Goal: Communication & Community: Participate in discussion

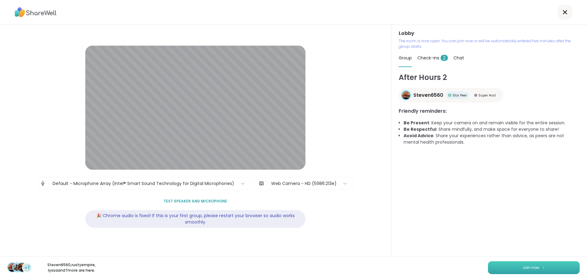
click at [533, 268] on span "Join now" at bounding box center [531, 268] width 17 height 6
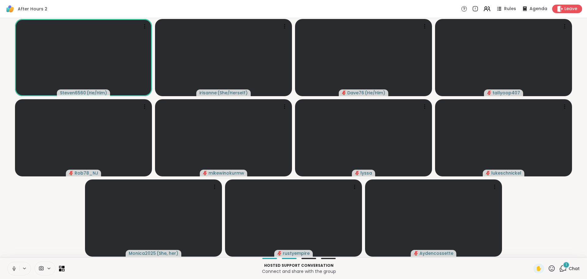
click at [10, 269] on button at bounding box center [14, 268] width 12 height 13
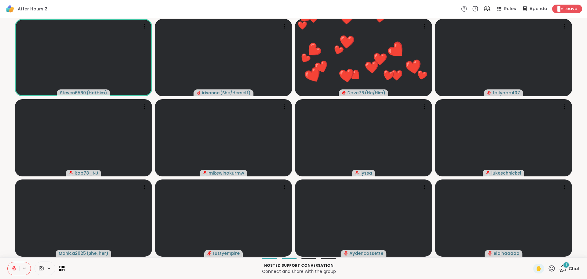
click at [13, 271] on button at bounding box center [14, 268] width 12 height 13
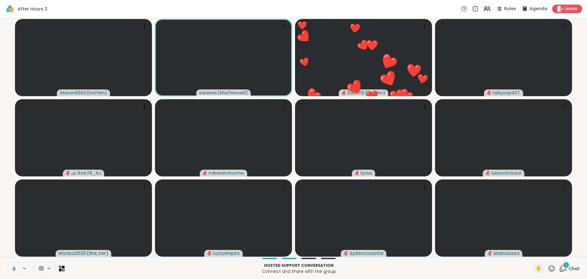
click at [13, 271] on button at bounding box center [14, 268] width 12 height 13
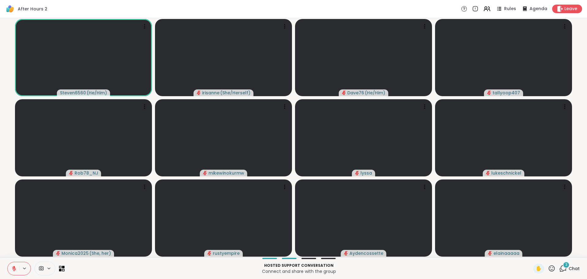
click at [17, 271] on button at bounding box center [14, 268] width 12 height 13
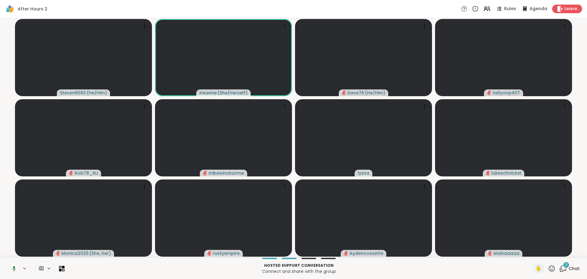
click at [17, 271] on button at bounding box center [13, 268] width 13 height 13
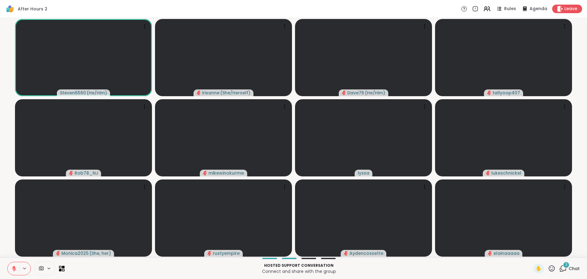
click at [17, 271] on button at bounding box center [14, 268] width 12 height 13
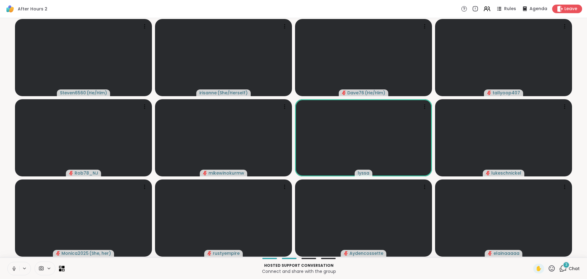
click at [17, 269] on button at bounding box center [14, 268] width 12 height 13
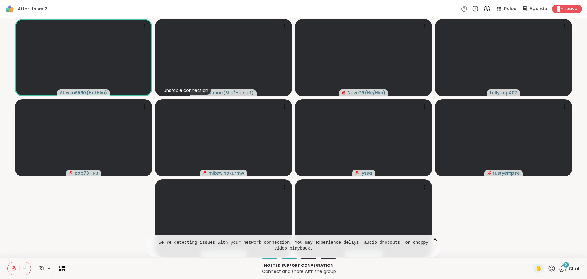
click at [433, 237] on icon at bounding box center [435, 239] width 6 height 6
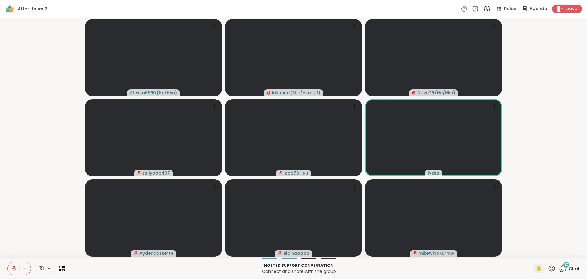
click at [4, 160] on video-player-container "Steven6560 ( He/Him ) [PERSON_NAME] ( She/Herself ) Dave76 ( He/Him ) tallyoop4…" at bounding box center [294, 137] width 580 height 234
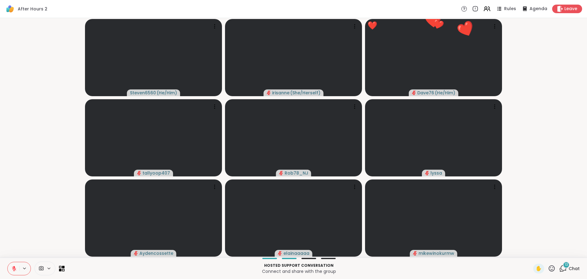
click at [32, 203] on video-player-container "Steven6560 ( He/Him ) [PERSON_NAME] ( She/Herself ) ❤️ Dave76 ( He/Him ) ❤️ ❤️ …" at bounding box center [294, 137] width 580 height 234
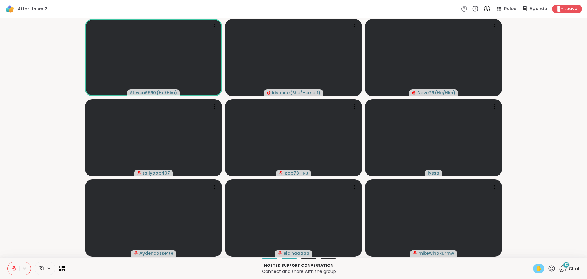
click at [536, 268] on span "✋" at bounding box center [539, 268] width 6 height 7
click at [17, 263] on button at bounding box center [14, 268] width 12 height 13
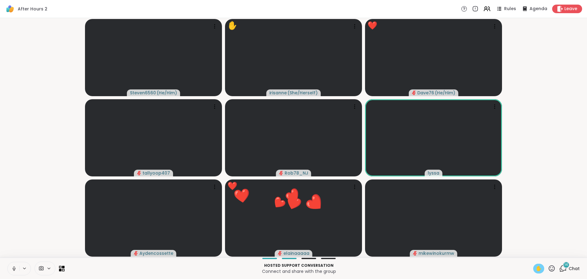
click at [13, 271] on icon at bounding box center [14, 269] width 6 height 6
click at [13, 267] on icon at bounding box center [14, 269] width 6 height 6
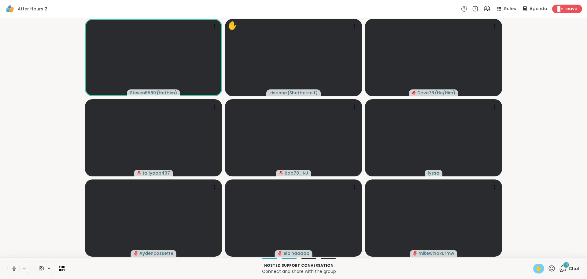
click at [17, 271] on button at bounding box center [14, 268] width 12 height 13
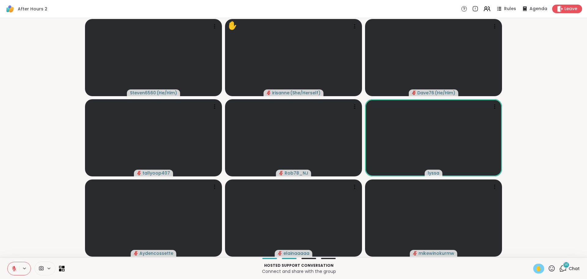
drag, startPoint x: 17, startPoint y: 271, endPoint x: 32, endPoint y: 247, distance: 28.7
click at [32, 247] on div "After Hours 2 Rules Agenda Leave Steven6560 ( He/Him ) ✋ irisanne ( She/Herself…" at bounding box center [293, 139] width 587 height 279
click at [15, 273] on button at bounding box center [14, 268] width 12 height 13
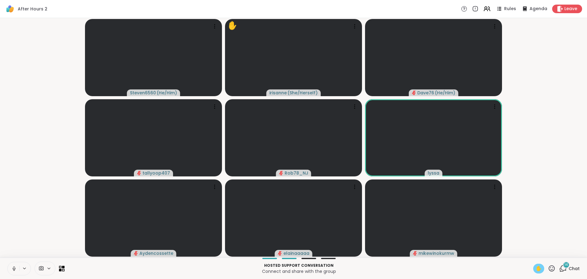
drag, startPoint x: 15, startPoint y: 273, endPoint x: 14, endPoint y: 269, distance: 3.7
click at [14, 269] on icon at bounding box center [14, 269] width 6 height 6
click at [12, 269] on icon at bounding box center [14, 269] width 6 height 6
click at [538, 271] on div "✋" at bounding box center [538, 268] width 11 height 10
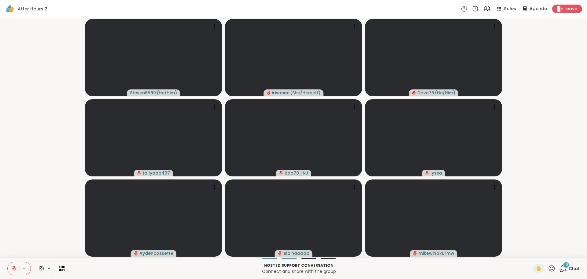
click at [13, 266] on icon at bounding box center [14, 269] width 6 height 6
click at [13, 266] on icon at bounding box center [13, 269] width 6 height 6
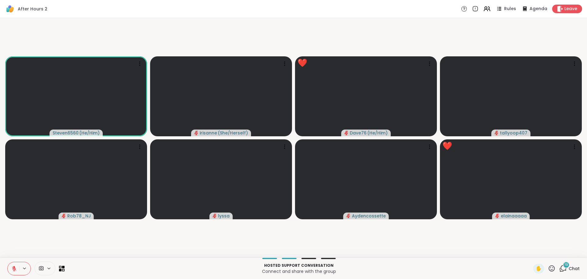
click at [548, 266] on icon at bounding box center [552, 268] width 8 height 8
click at [531, 251] on div "❤️" at bounding box center [534, 252] width 11 height 10
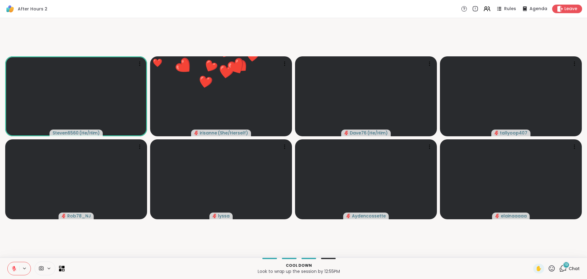
click at [559, 270] on icon at bounding box center [563, 268] width 8 height 8
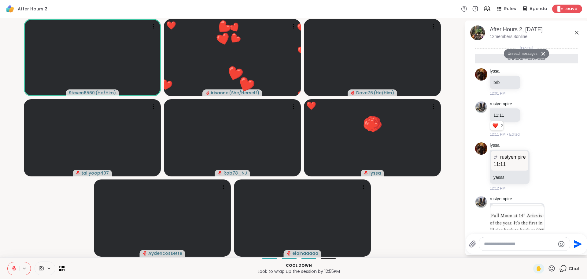
scroll to position [1158, 0]
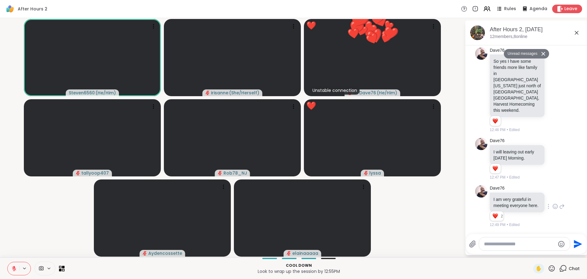
click at [553, 204] on icon at bounding box center [556, 206] width 6 height 6
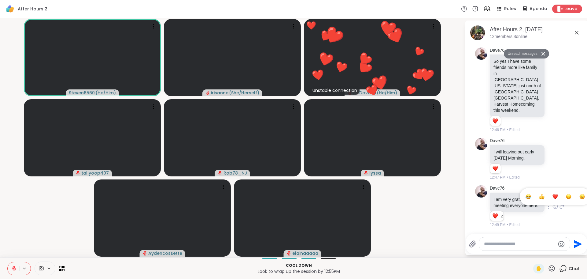
click at [553, 194] on div "Select Reaction: Heart" at bounding box center [556, 197] width 6 height 6
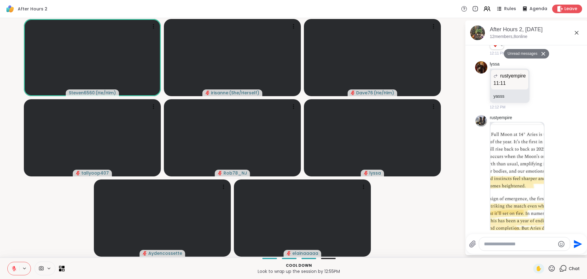
scroll to position [81, 0]
click at [496, 147] on img at bounding box center [518, 196] width 54 height 146
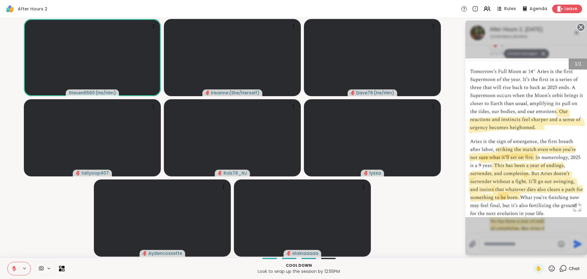
click at [440, 225] on video-player-container "Steven6560 ( He/Him ) [PERSON_NAME] ( She/Herself ) Dave76 ( He/Him ) tallyoop4…" at bounding box center [233, 137] width 458 height 234
click at [581, 27] on icon at bounding box center [581, 27] width 9 height 9
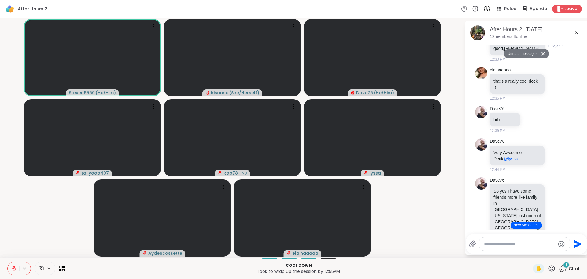
scroll to position [887, 0]
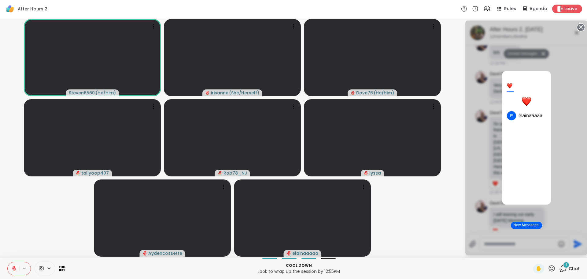
click at [563, 118] on div "1 e elainaaaaa" at bounding box center [527, 137] width 122 height 234
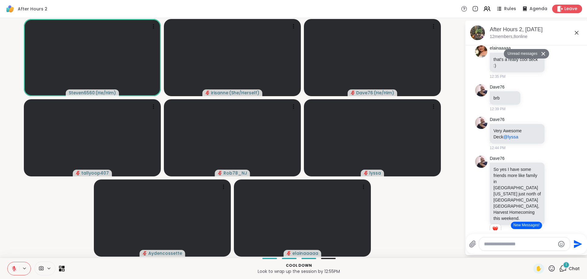
scroll to position [795, 0]
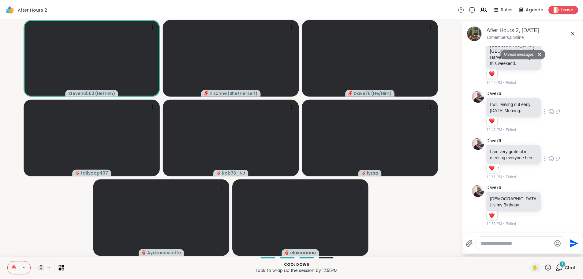
scroll to position [1184, 0]
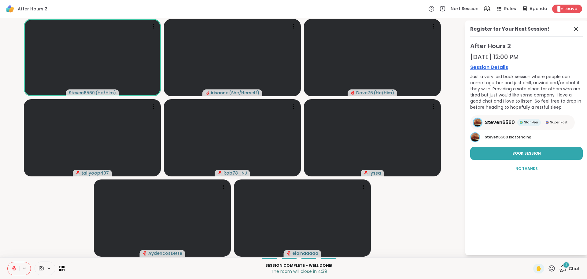
click at [553, 270] on div "✋ 2 Chat" at bounding box center [556, 268] width 46 height 10
click at [548, 268] on icon at bounding box center [552, 268] width 8 height 8
click at [531, 252] on span "❤️" at bounding box center [534, 251] width 6 height 7
click at [578, 30] on icon at bounding box center [576, 29] width 4 height 4
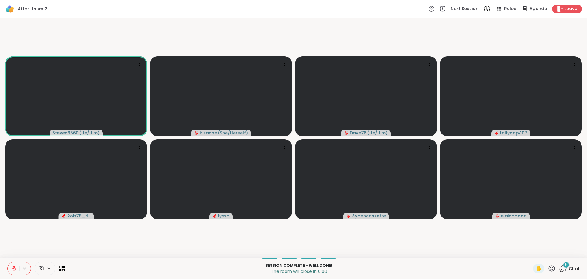
click at [548, 267] on icon at bounding box center [552, 268] width 8 height 8
click at [531, 251] on span "❤️" at bounding box center [534, 251] width 6 height 7
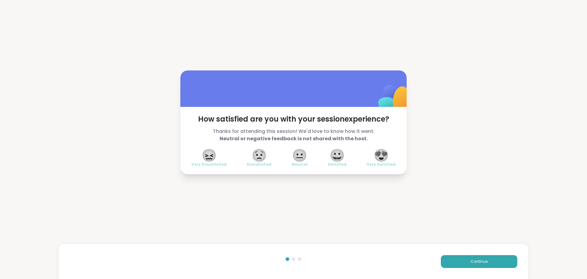
click at [385, 153] on span "😍" at bounding box center [381, 155] width 15 height 11
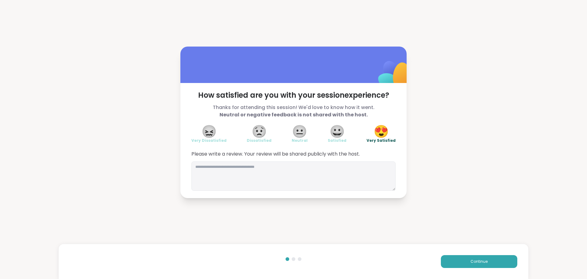
click at [330, 191] on div "How satisfied are you with your session experience? Thanks for attending this s…" at bounding box center [293, 140] width 226 height 115
click at [338, 188] on textarea at bounding box center [293, 175] width 204 height 29
type textarea "*"
type textarea "**********"
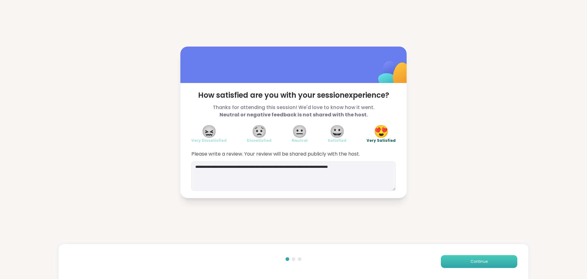
click at [447, 260] on button "Continue" at bounding box center [479, 261] width 76 height 13
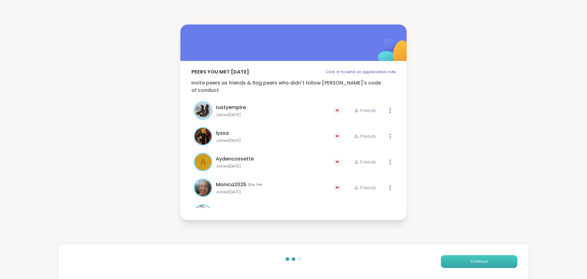
click at [448, 260] on button "Continue" at bounding box center [479, 261] width 76 height 13
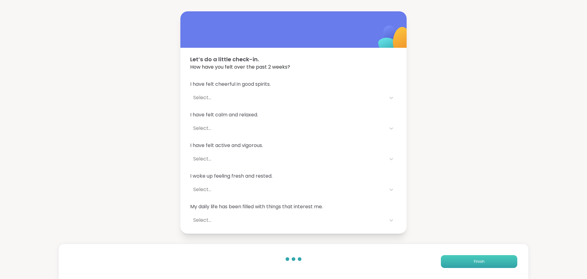
click at [448, 260] on button "Finish" at bounding box center [479, 261] width 76 height 13
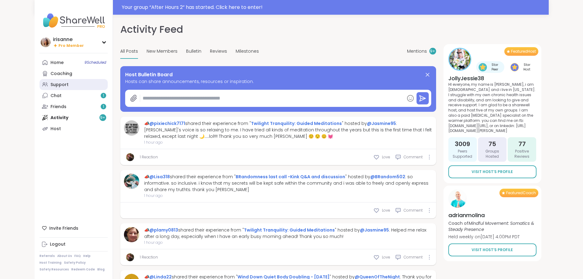
drag, startPoint x: 0, startPoint y: 0, endPoint x: 54, endPoint y: 84, distance: 99.9
click at [54, 84] on link "Support" at bounding box center [73, 84] width 68 height 11
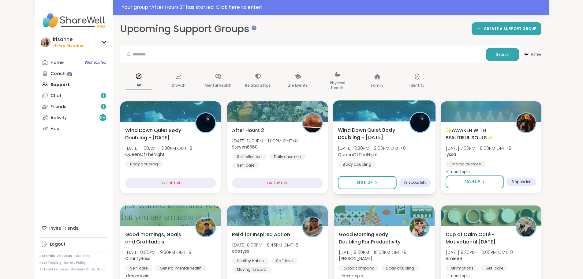
click at [420, 162] on div "Wind Down Quiet Body Doubling - Sunday Mon, Oct 06 | 12:30PM - 2:00PM GMT+8 Que…" at bounding box center [384, 146] width 93 height 41
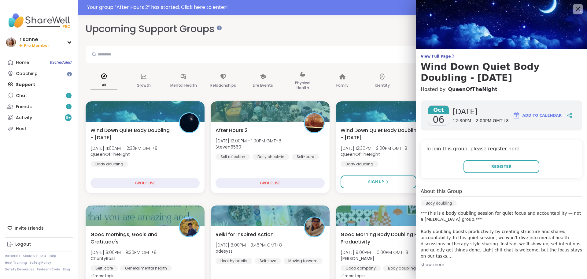
click at [574, 8] on icon at bounding box center [578, 9] width 8 height 8
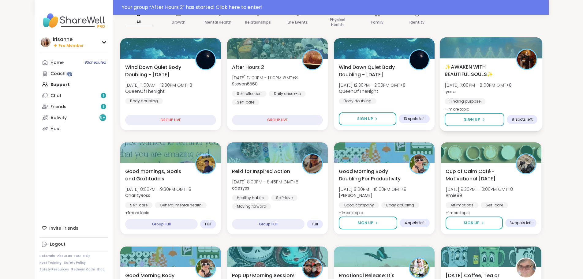
scroll to position [63, 0]
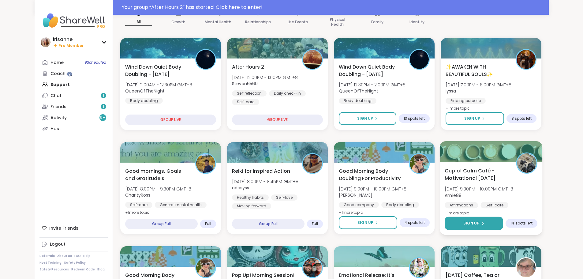
click at [480, 228] on button "Sign Up" at bounding box center [473, 223] width 58 height 13
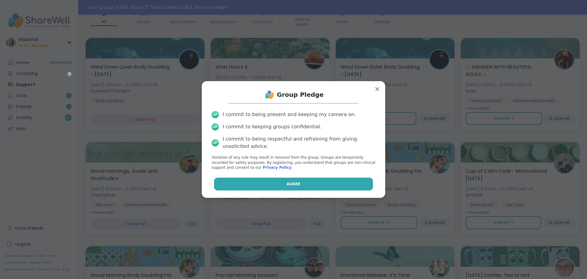
click at [356, 184] on button "Agree" at bounding box center [293, 183] width 159 height 13
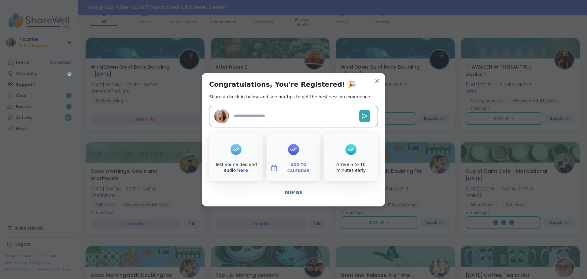
type textarea "*"
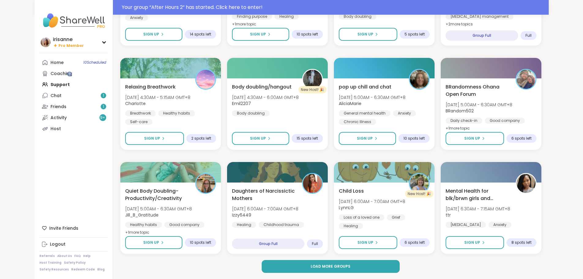
scroll to position [771, 0]
click at [303, 262] on button "Load more groups" at bounding box center [331, 266] width 138 height 13
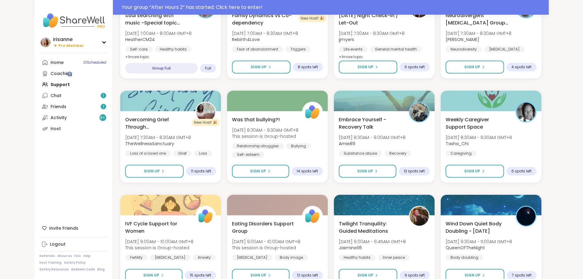
scroll to position [1265, 0]
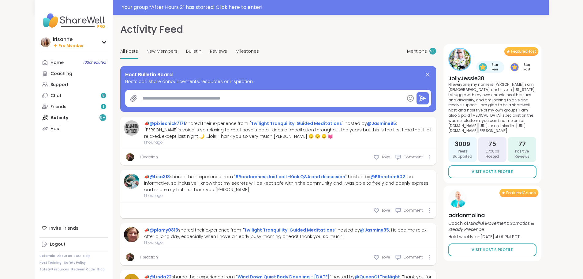
click at [46, 86] on link "Support" at bounding box center [73, 84] width 68 height 11
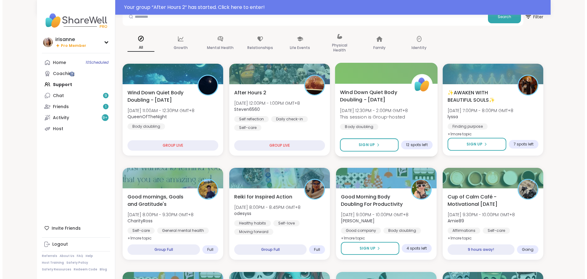
scroll to position [38, 0]
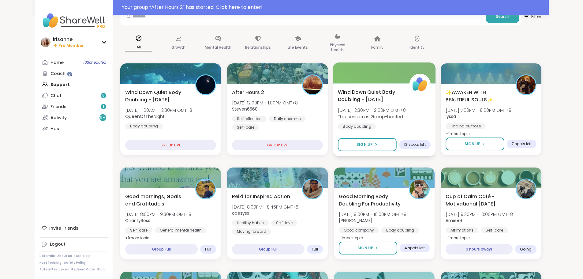
click at [425, 129] on div "Wind Down Quiet Body Doubling - Sunday Mon, Oct 06 | 12:30PM - 2:00PM GMT+8 Thi…" at bounding box center [384, 108] width 93 height 41
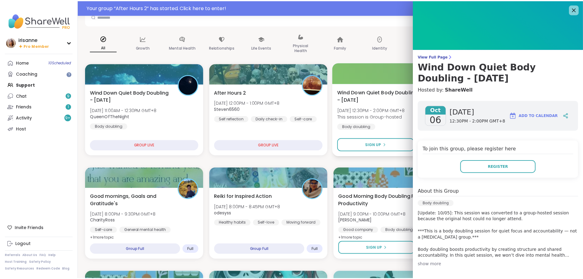
scroll to position [44, 0]
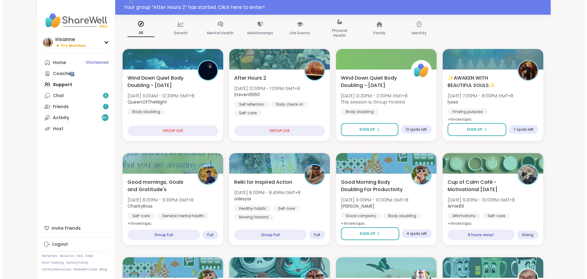
scroll to position [44, 0]
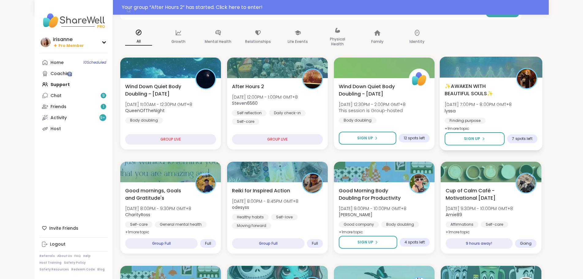
click at [488, 84] on span "✨AWAKEN WITH BEAUTIFUL SOULS✨" at bounding box center [476, 89] width 65 height 15
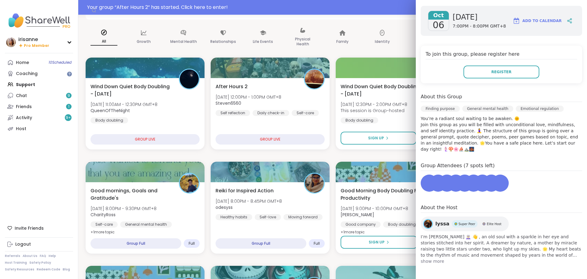
scroll to position [94, 0]
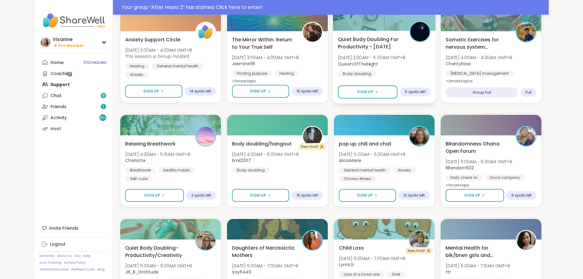
scroll to position [771, 0]
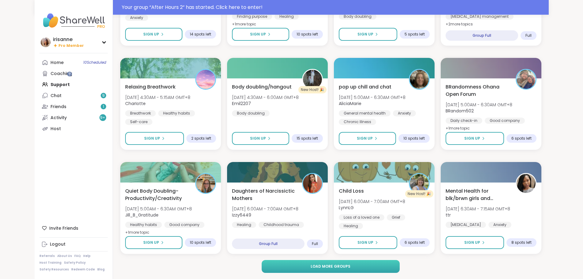
click at [380, 268] on button "Load more groups" at bounding box center [331, 266] width 138 height 13
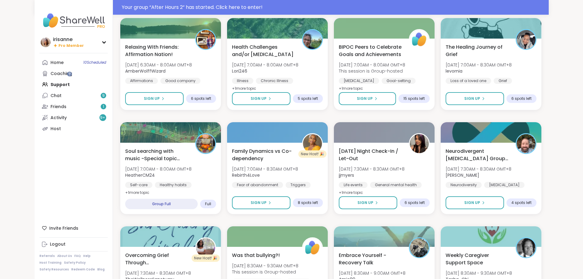
scroll to position [1020, 0]
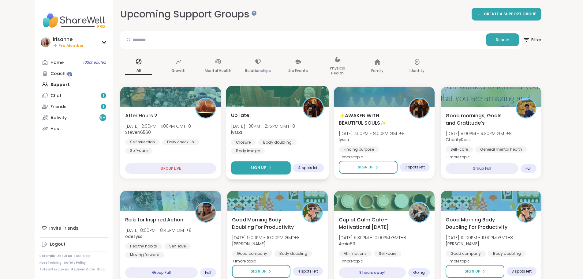
click at [272, 166] on button "Sign Up" at bounding box center [261, 167] width 60 height 13
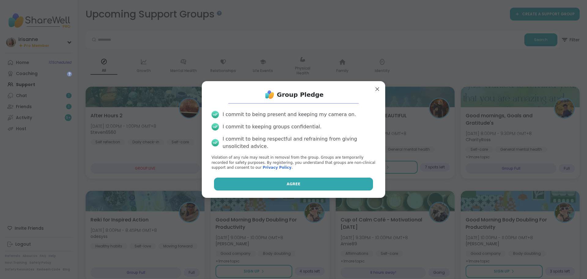
click at [293, 179] on button "Agree" at bounding box center [293, 183] width 159 height 13
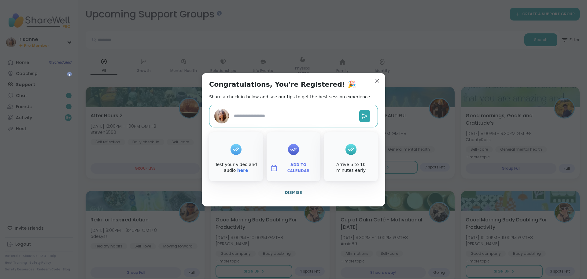
type textarea "*"
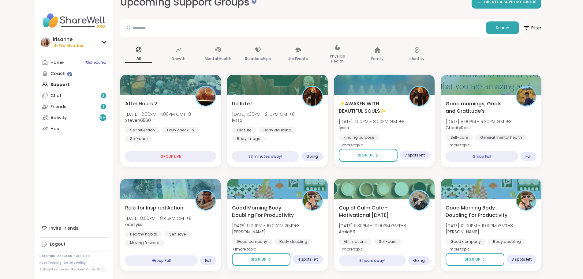
scroll to position [31, 0]
